Goal: Task Accomplishment & Management: Manage account settings

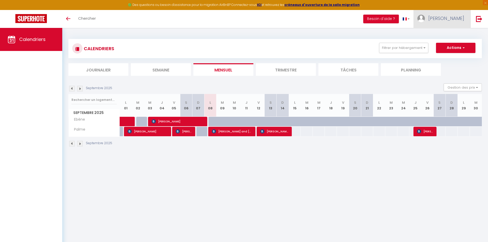
click at [464, 20] on link "[PERSON_NAME]" at bounding box center [441, 19] width 57 height 18
click at [480, 18] on img at bounding box center [479, 19] width 6 height 6
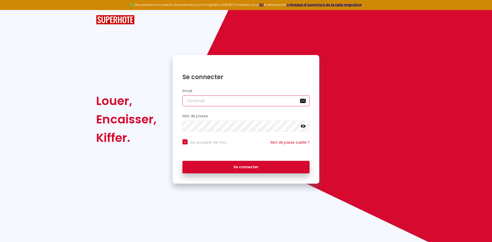
type input "[PERSON_NAME][EMAIL_ADDRESS][DOMAIN_NAME]"
checkbox input "true"
click at [238, 97] on input "[PERSON_NAME][EMAIL_ADDRESS][DOMAIN_NAME]" at bounding box center [245, 101] width 127 height 11
type input "[EMAIL_ADDRESS][DOMAIN_NAME]"
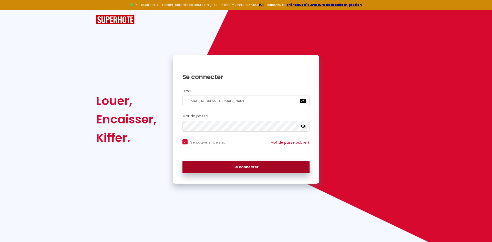
click at [228, 166] on button "Se connecter" at bounding box center [245, 167] width 127 height 13
checkbox input "true"
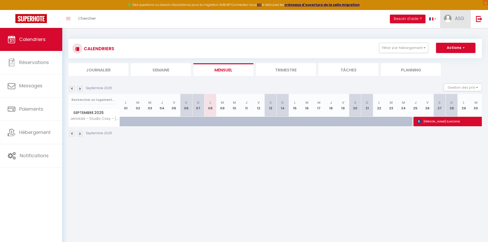
click at [466, 17] on link "ASG" at bounding box center [455, 19] width 30 height 18
click at [485, 20] on link at bounding box center [478, 19] width 17 height 18
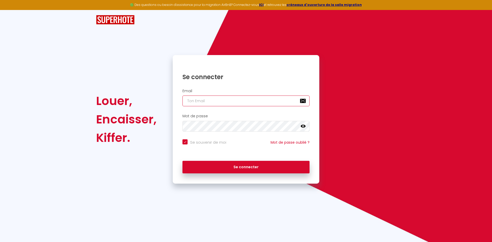
type input "[EMAIL_ADDRESS][DOMAIN_NAME]"
checkbox input "true"
click at [267, 101] on input "[EMAIL_ADDRESS][DOMAIN_NAME]" at bounding box center [245, 101] width 127 height 11
type input "[PERSON_NAME][EMAIL_ADDRESS][DOMAIN_NAME]"
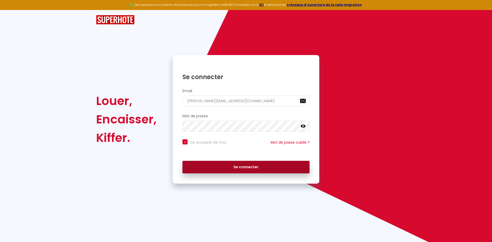
click at [241, 165] on button "Se connecter" at bounding box center [245, 167] width 127 height 13
checkbox input "true"
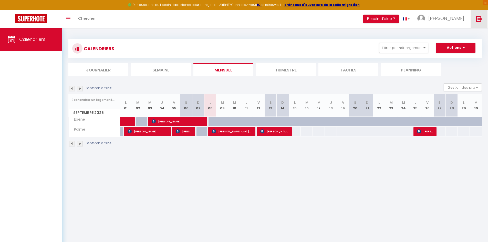
click at [481, 12] on link at bounding box center [478, 19] width 17 height 18
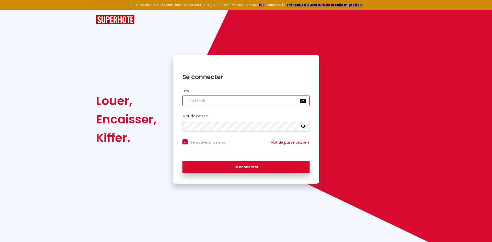
type input "[PERSON_NAME][EMAIL_ADDRESS][DOMAIN_NAME]"
checkbox input "true"
click at [292, 97] on input "[PERSON_NAME][EMAIL_ADDRESS][DOMAIN_NAME]" at bounding box center [245, 101] width 127 height 11
type input "[EMAIL_ADDRESS][DOMAIN_NAME]"
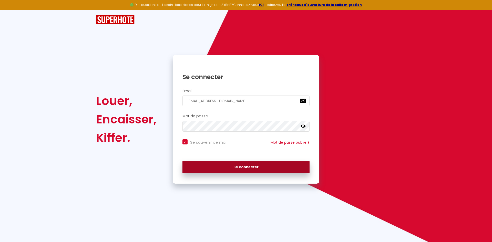
click at [234, 167] on button "Se connecter" at bounding box center [245, 167] width 127 height 13
checkbox input "true"
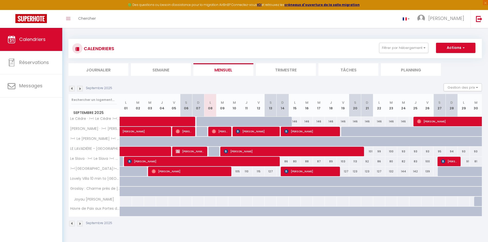
click at [204, 151] on div at bounding box center [201, 152] width 12 height 10
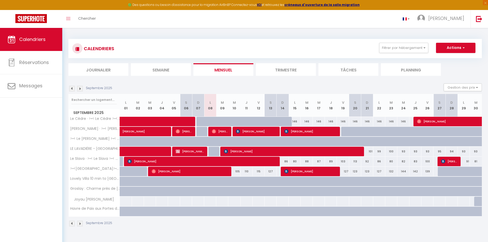
click at [204, 151] on div at bounding box center [201, 152] width 12 height 10
click at [203, 151] on span "[PERSON_NAME]" at bounding box center [190, 151] width 28 height 10
select select "KO"
select select "OK"
select select "1"
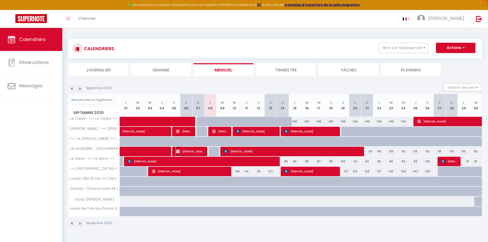
select select "0"
select select "1"
select select
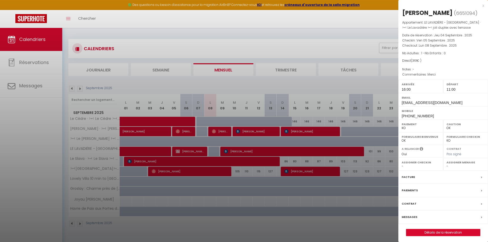
click at [203, 151] on div at bounding box center [244, 121] width 488 height 242
select select "45363"
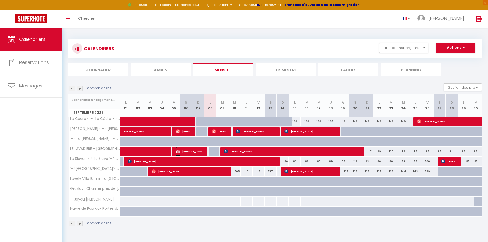
click at [203, 151] on span "[PERSON_NAME]" at bounding box center [190, 151] width 28 height 10
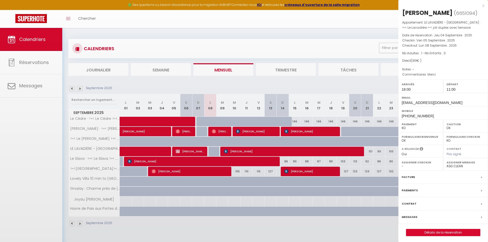
click at [203, 151] on div at bounding box center [244, 121] width 488 height 242
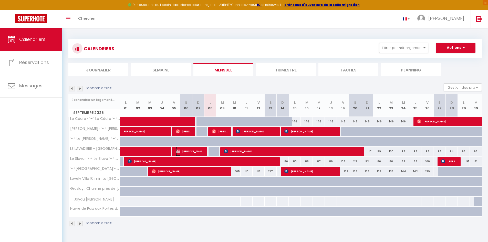
click at [203, 151] on span "[PERSON_NAME]" at bounding box center [190, 151] width 28 height 10
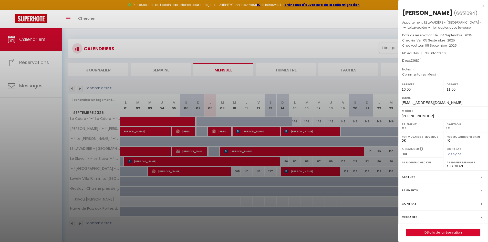
click at [221, 134] on div at bounding box center [244, 121] width 488 height 242
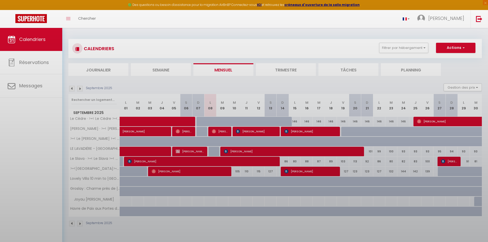
click at [221, 134] on body "🟢 Des questions ou besoin d'assistance pour la migration AirBnB? Connectez-vous…" at bounding box center [244, 149] width 488 height 242
